Goal: Information Seeking & Learning: Learn about a topic

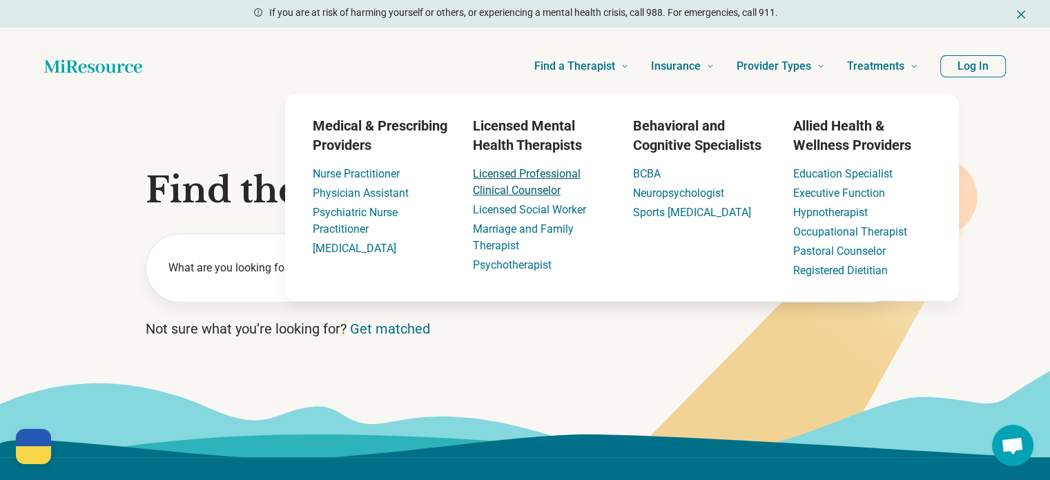
click at [545, 180] on link "Licensed Professional Clinical Counselor" at bounding box center [527, 182] width 108 height 30
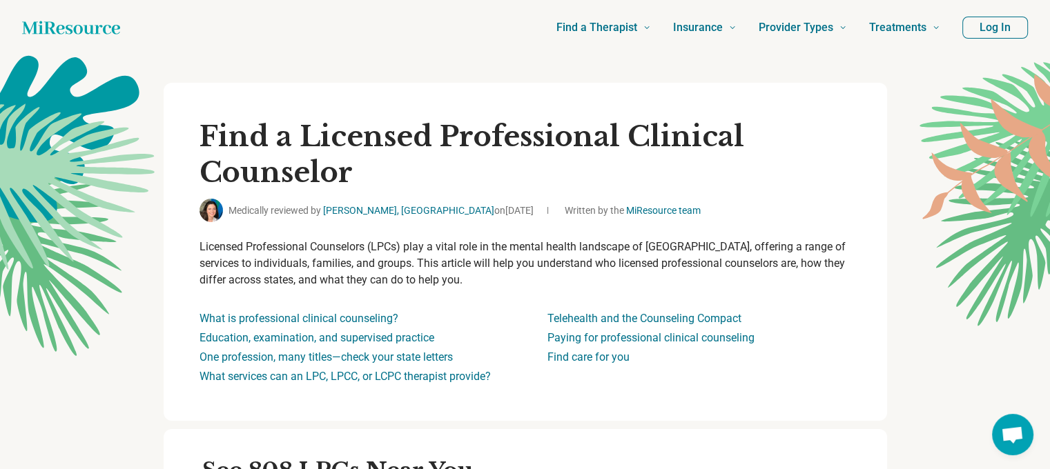
click at [478, 320] on li "What is professional clinical counseling?" at bounding box center [351, 319] width 304 height 17
click at [1005, 32] on button "Log In" at bounding box center [995, 28] width 66 height 22
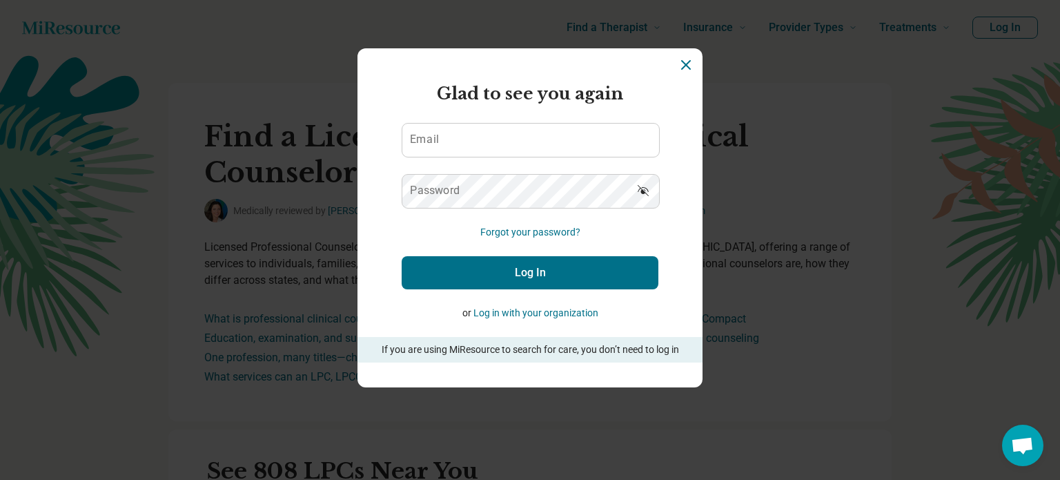
click at [678, 68] on icon "Dismiss" at bounding box center [686, 65] width 17 height 17
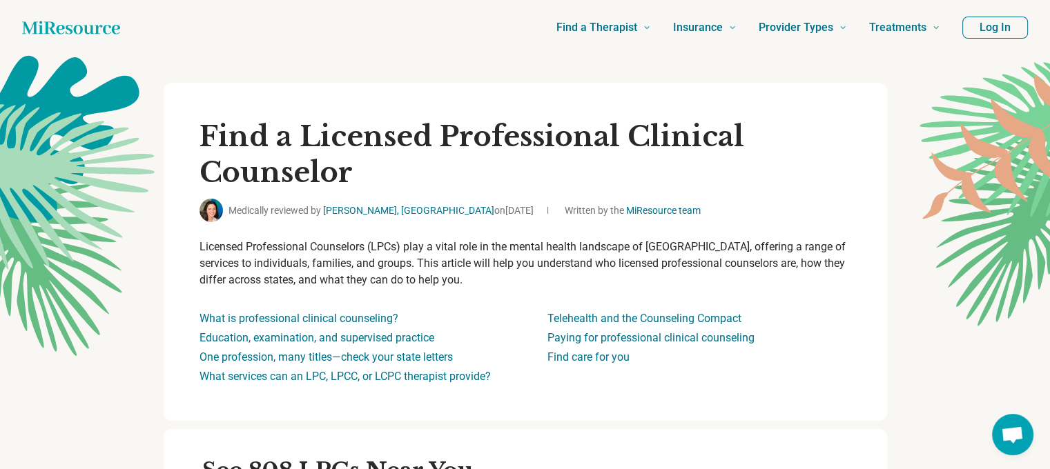
click at [53, 28] on icon "Home page" at bounding box center [71, 28] width 98 height 28
